Goal: Information Seeking & Learning: Check status

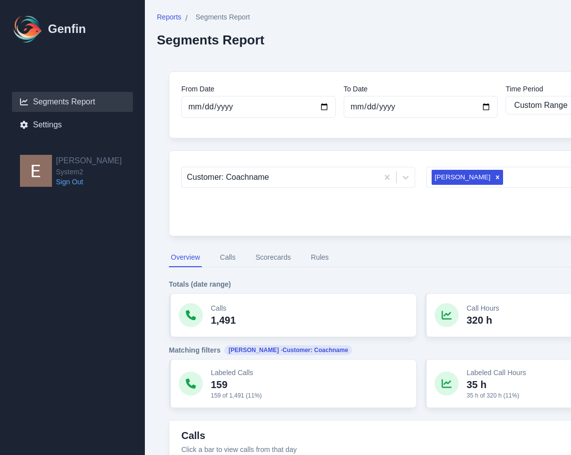
select select "custom"
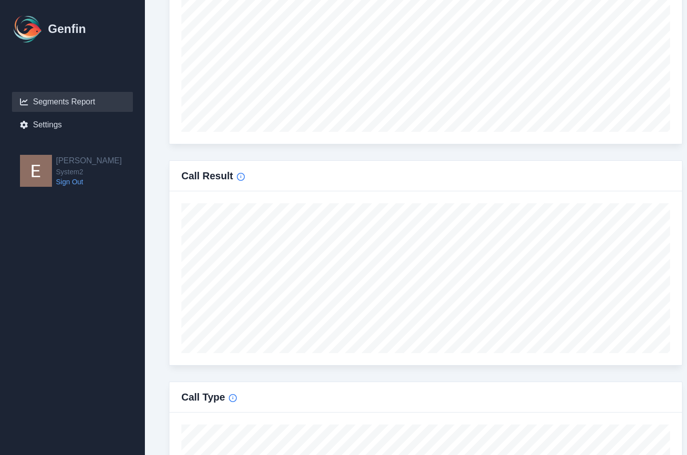
scroll to position [375, 0]
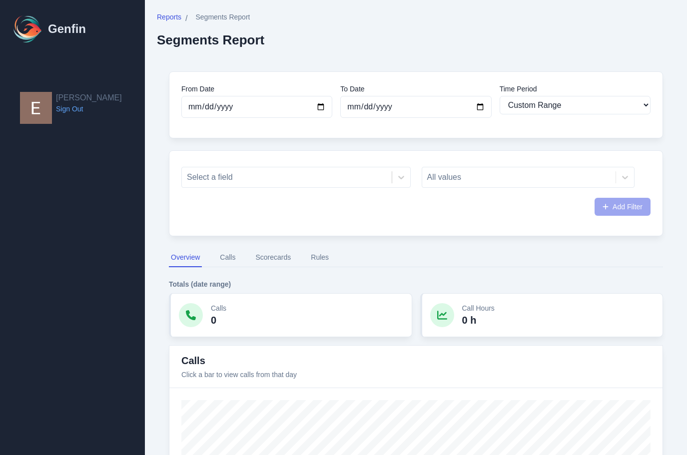
select select "custom"
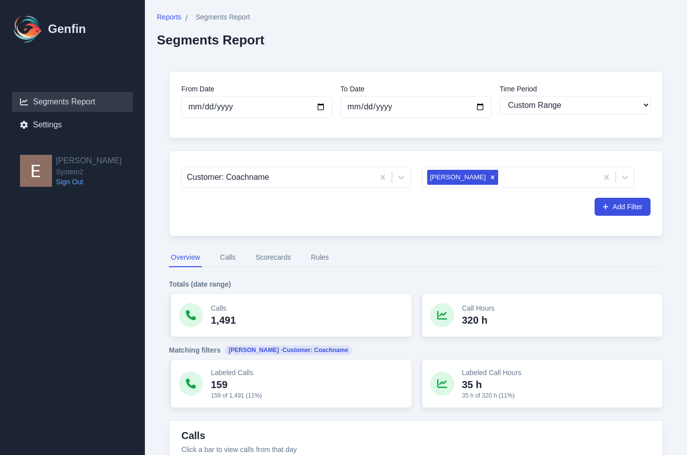
click at [276, 257] on button "Scorecards" at bounding box center [272, 257] width 39 height 19
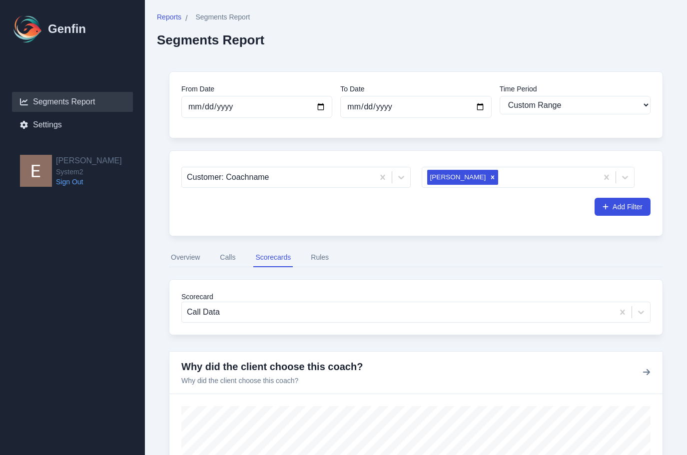
click at [220, 260] on button "Calls" at bounding box center [227, 257] width 19 height 19
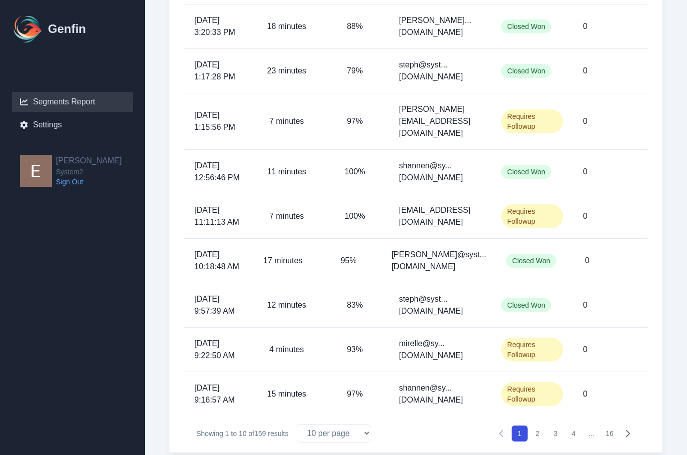
scroll to position [377, 0]
click at [534, 425] on button "2" at bounding box center [538, 433] width 16 height 16
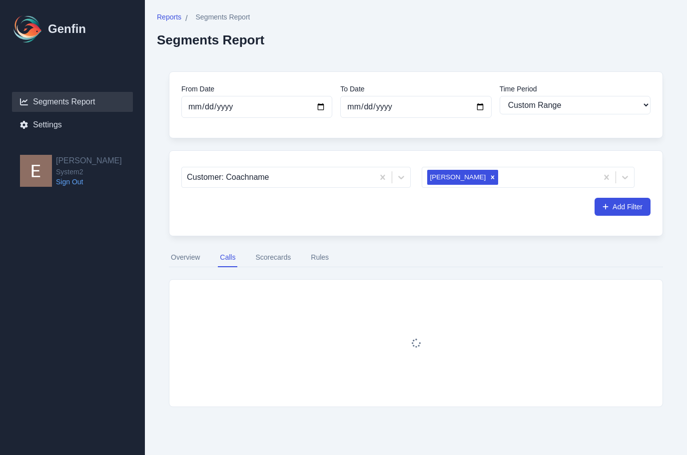
scroll to position [0, 0]
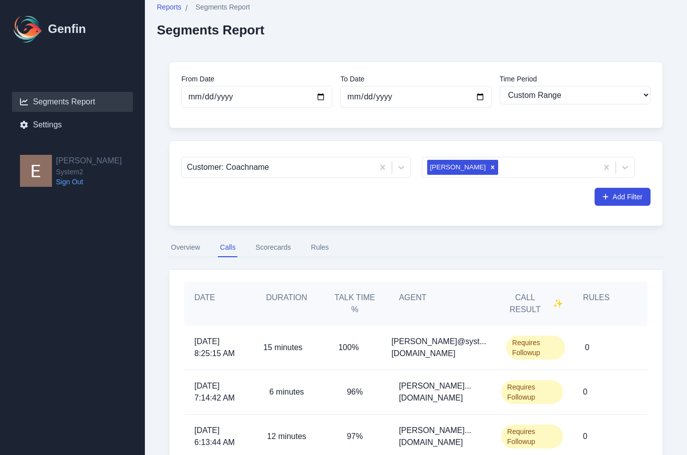
scroll to position [386, 0]
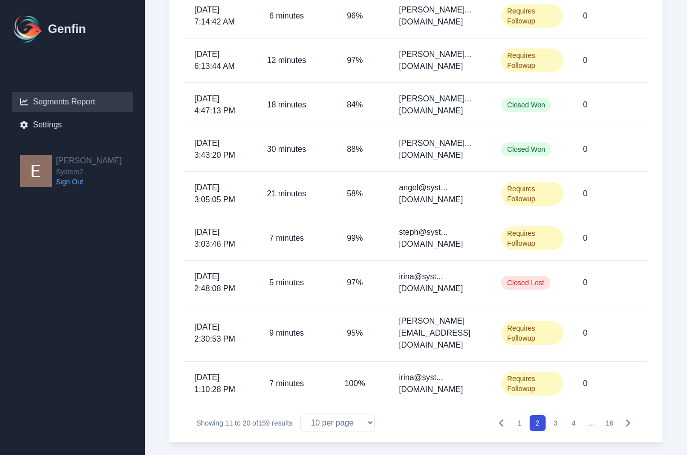
click at [520, 415] on button "1" at bounding box center [520, 423] width 16 height 16
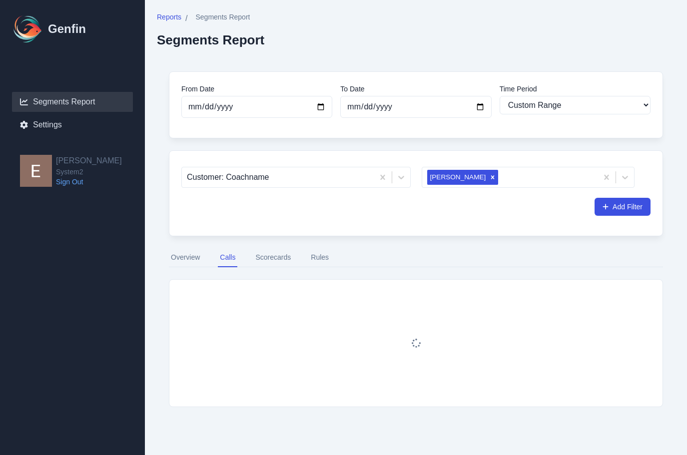
scroll to position [0, 0]
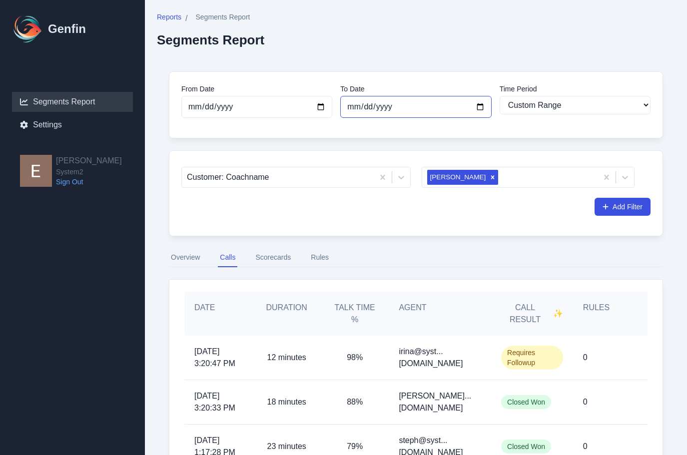
click at [476, 103] on input "[DATE]" at bounding box center [415, 107] width 151 height 22
type input "[DATE]"
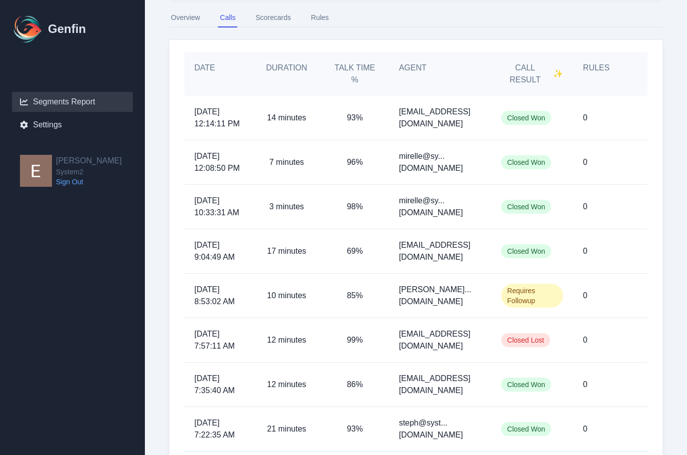
scroll to position [246, 0]
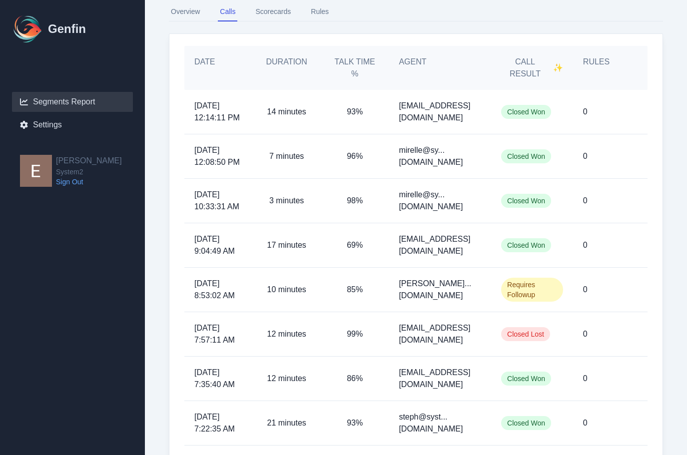
click at [438, 323] on div "[EMAIL_ADDRESS][DOMAIN_NAME]" at bounding box center [440, 334] width 102 height 44
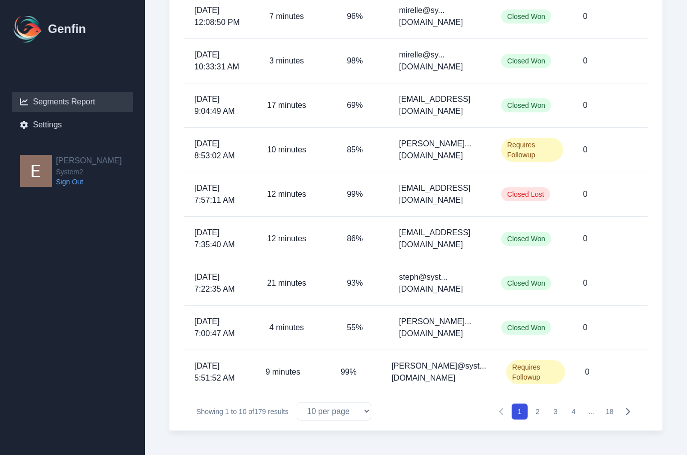
scroll to position [386, 0]
click at [537, 410] on button "2" at bounding box center [538, 412] width 16 height 16
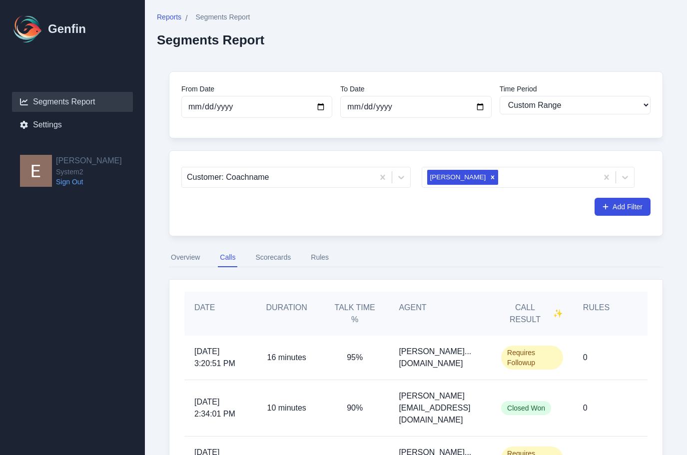
scroll to position [386, 0]
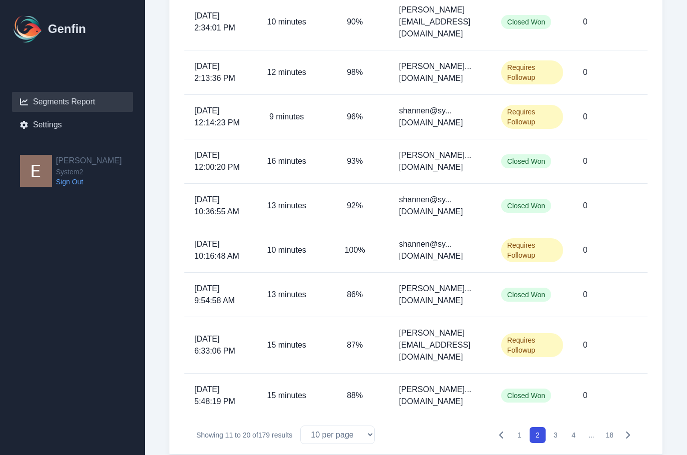
click at [516, 427] on button "1" at bounding box center [520, 435] width 16 height 16
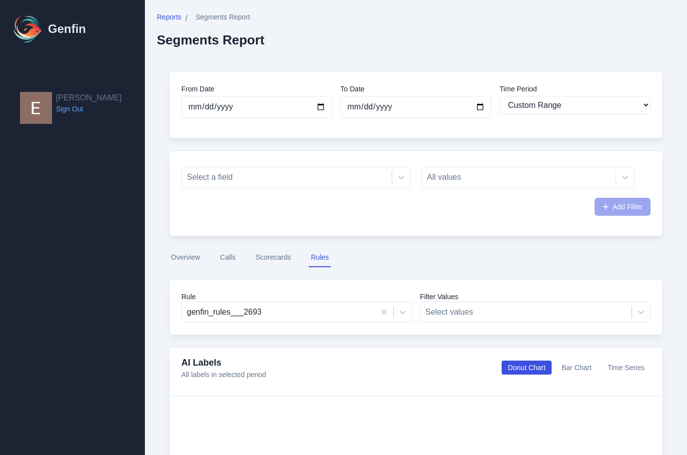
select select "custom"
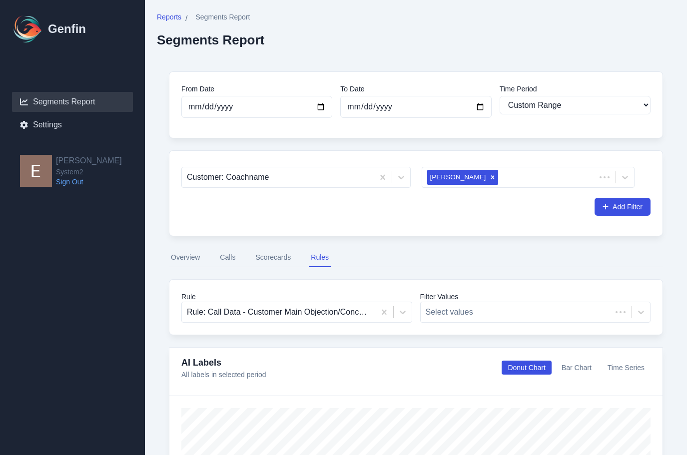
scroll to position [559, 0]
